Goal: Transaction & Acquisition: Subscribe to service/newsletter

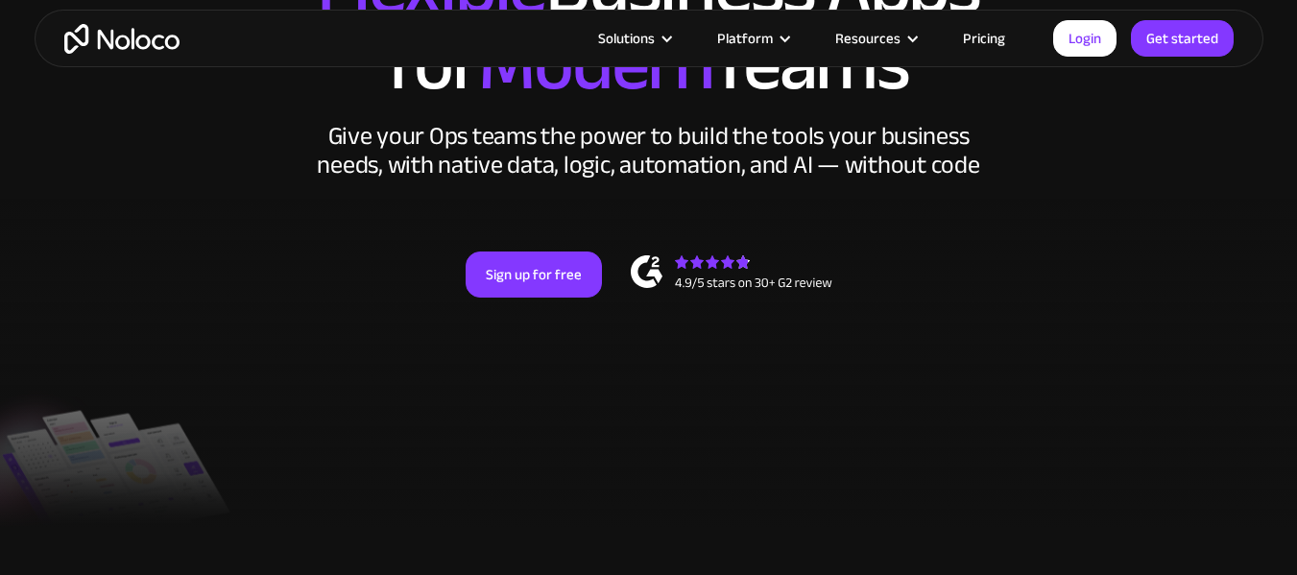
scroll to position [99, 0]
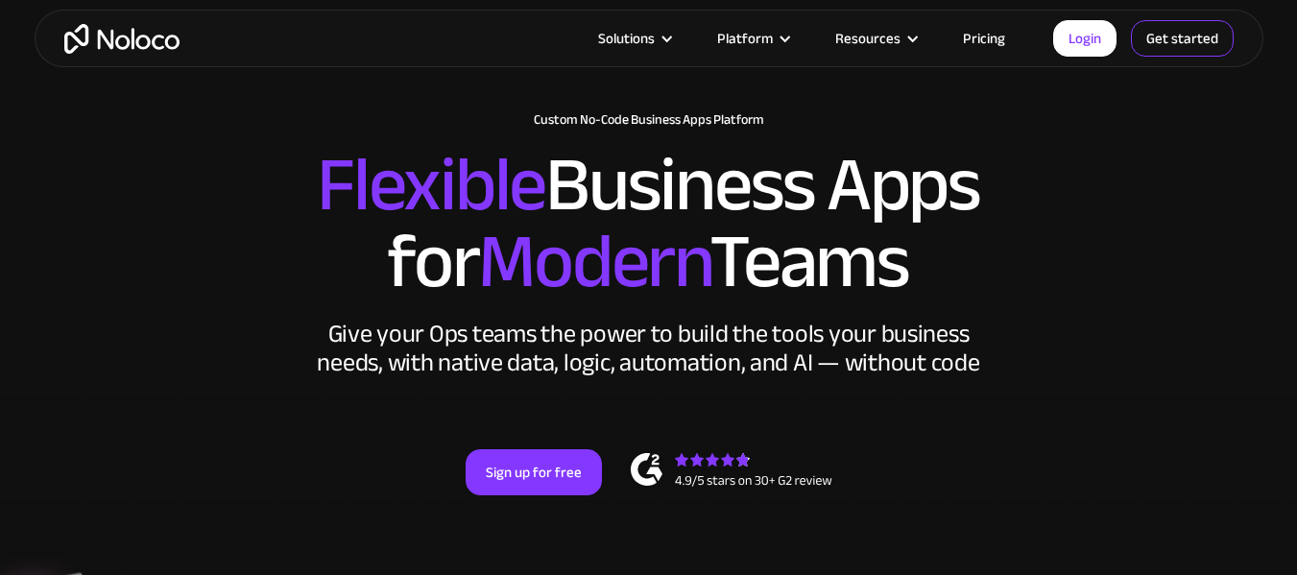
click at [1176, 44] on link "Get started" at bounding box center [1182, 38] width 103 height 36
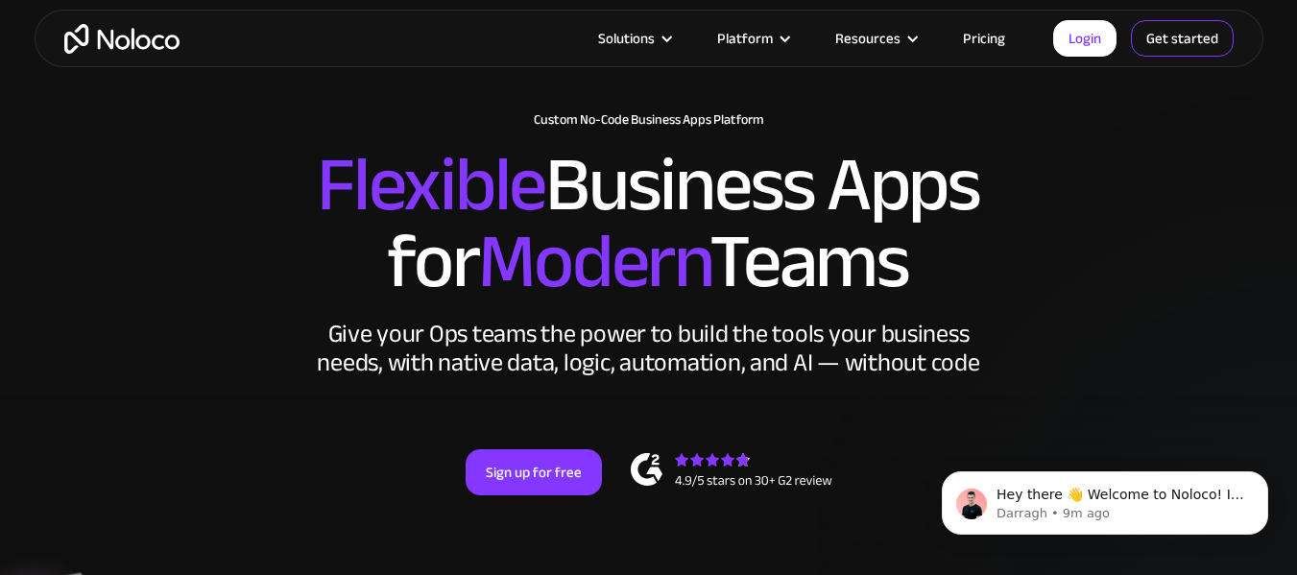
scroll to position [0, 0]
click at [1186, 50] on link "Get started" at bounding box center [1182, 38] width 103 height 36
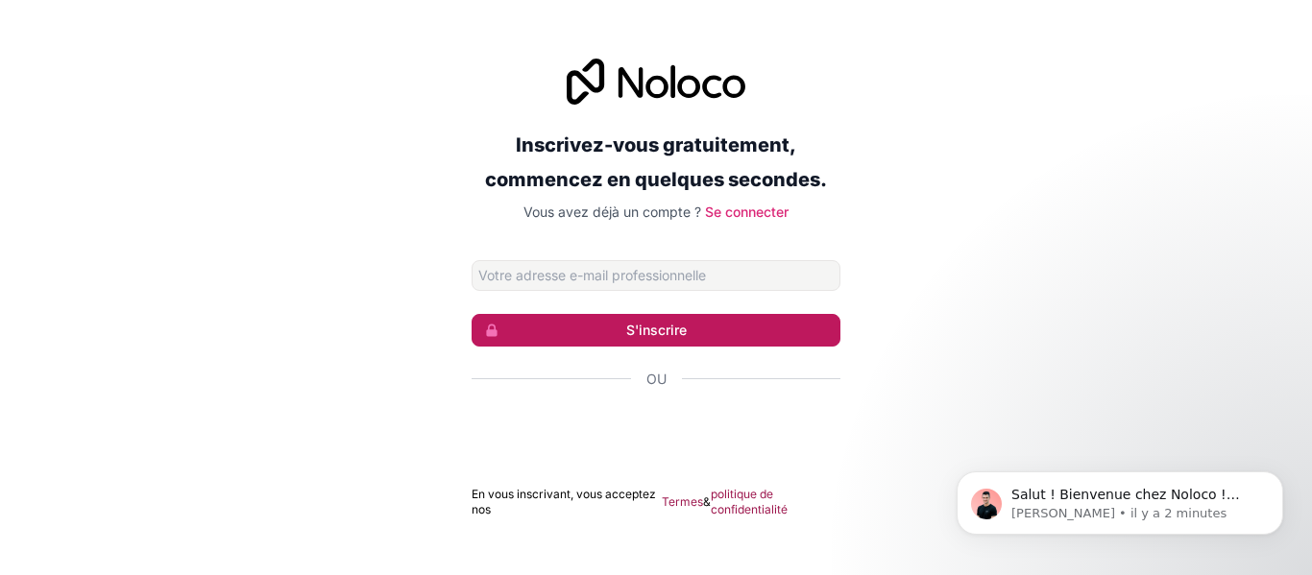
click at [654, 335] on font "S'inscrire" at bounding box center [656, 330] width 61 height 16
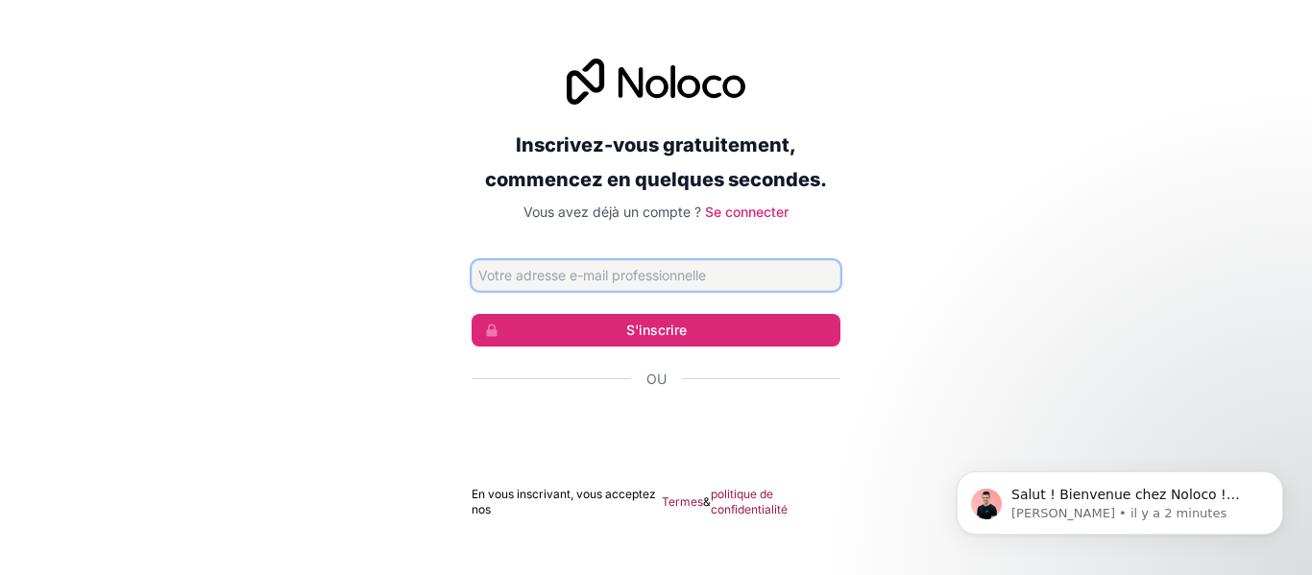
click at [631, 282] on input "Adresse email" at bounding box center [656, 275] width 369 height 31
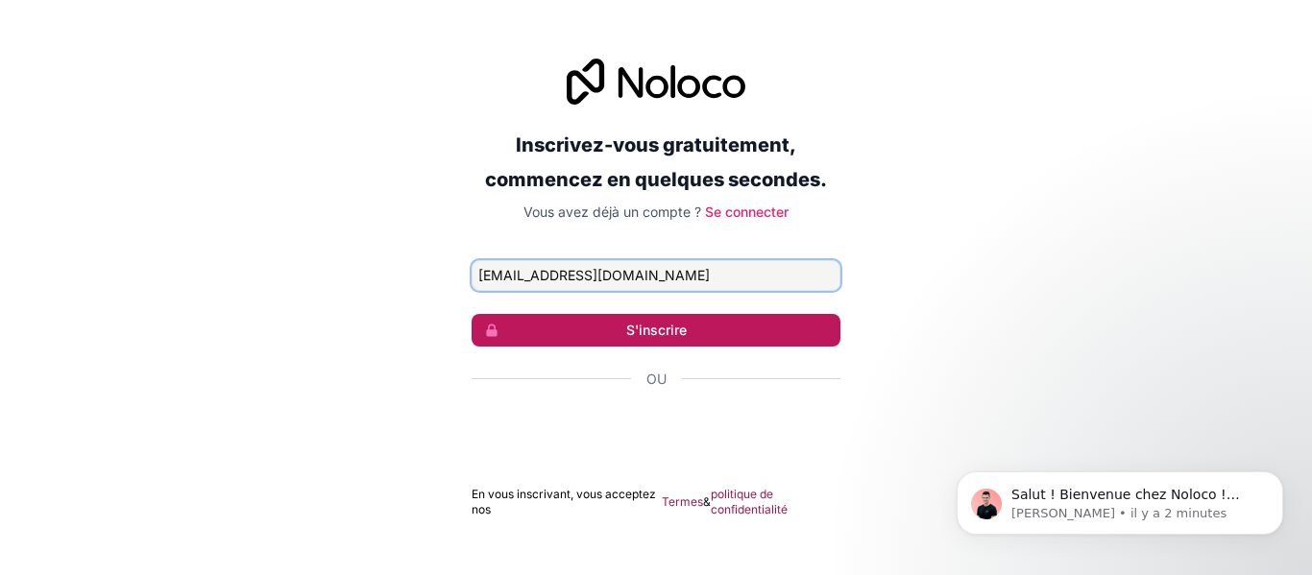
type input "[EMAIL_ADDRESS][DOMAIN_NAME]"
click at [652, 323] on font "S'inscrire" at bounding box center [656, 330] width 61 height 16
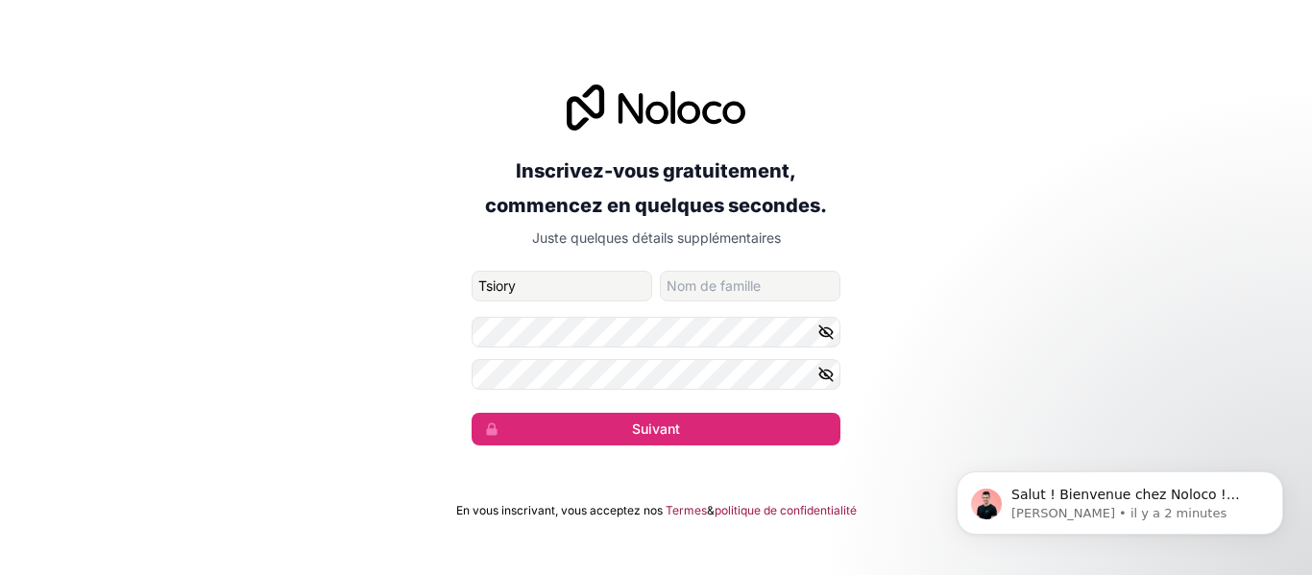
type input "Tsiory"
type input "[PERSON_NAME]"
click at [826, 333] on icon "button" at bounding box center [825, 331] width 3 height 3
click at [824, 376] on icon "button" at bounding box center [825, 374] width 17 height 17
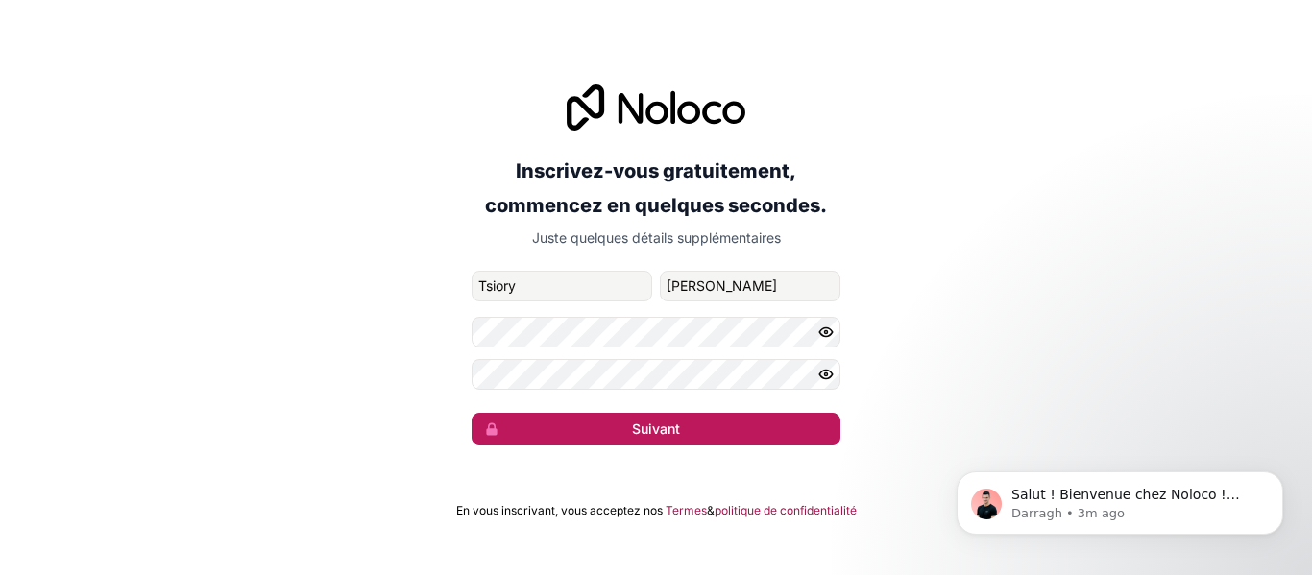
click at [691, 437] on button "Suivant" at bounding box center [656, 429] width 369 height 33
